Goal: Go to known website: Go to known website

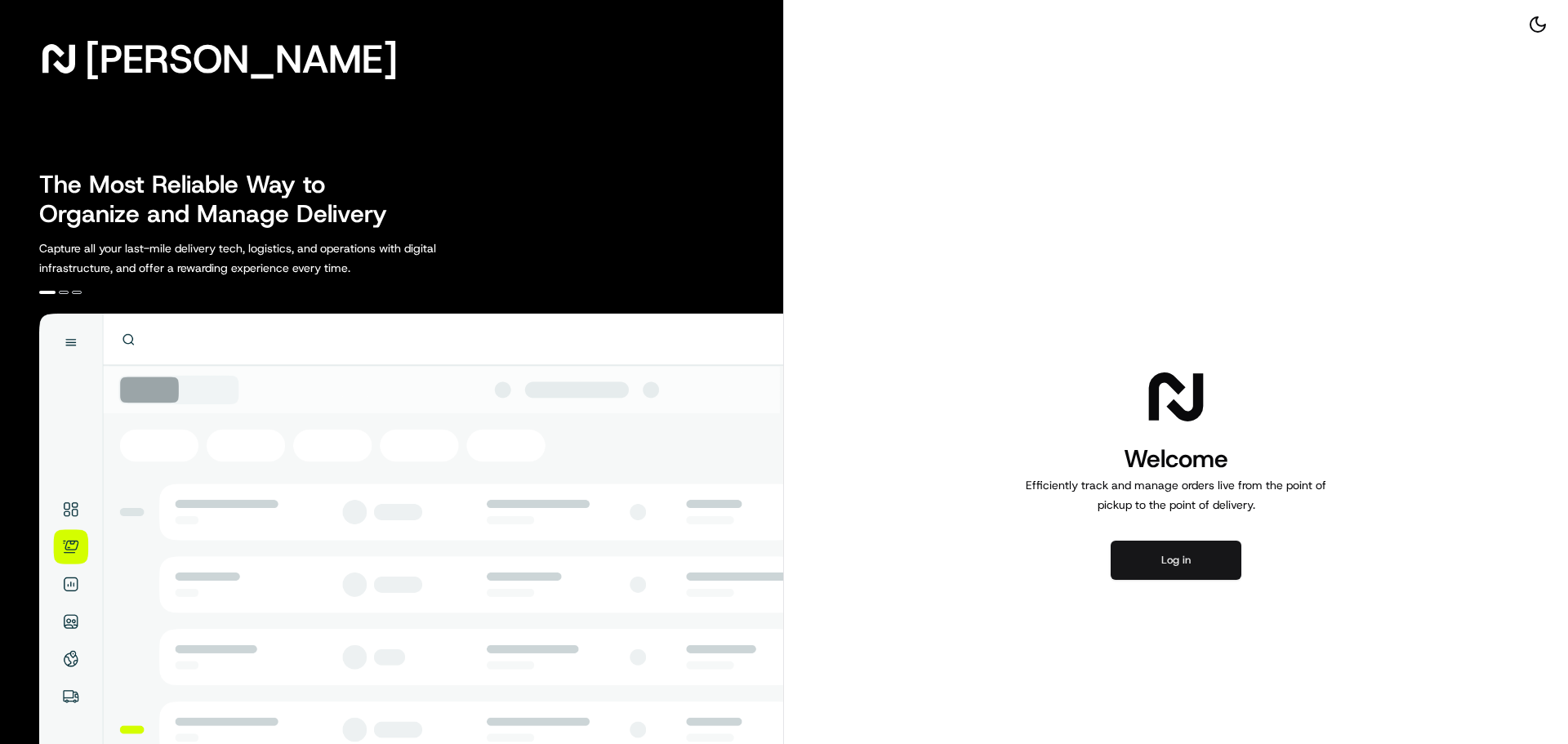
click at [1151, 557] on button "Log in" at bounding box center [1176, 560] width 131 height 39
